Goal: Find specific page/section: Find specific page/section

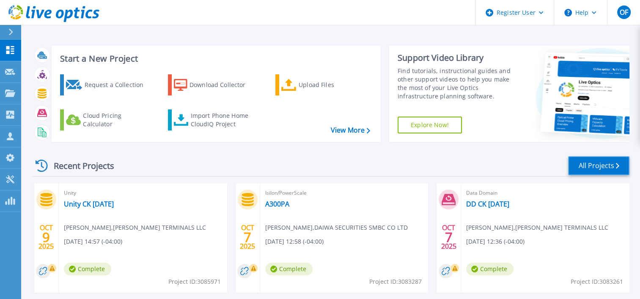
click at [588, 167] on link "All Projects" at bounding box center [598, 165] width 61 height 19
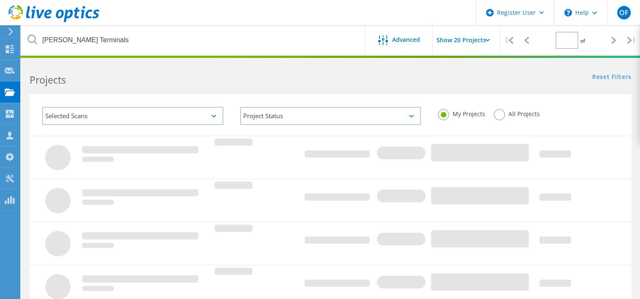
type input "1"
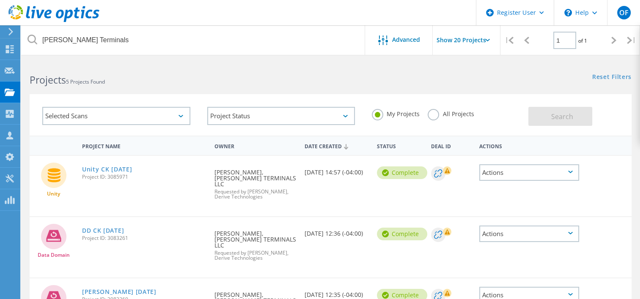
click at [159, 93] on div "Selected Scans Project Status In Progress Complete Published Anonymous Archived…" at bounding box center [330, 110] width 618 height 52
click at [154, 79] on h2 "Projects 5 Projects Found" at bounding box center [176, 80] width 292 height 14
click at [7, 93] on use at bounding box center [10, 91] width 10 height 7
